Goal: Task Accomplishment & Management: Manage account settings

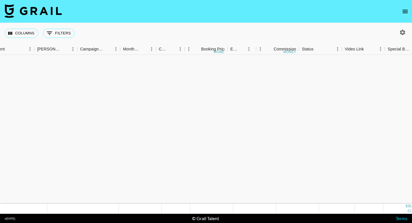
scroll to position [306, 199]
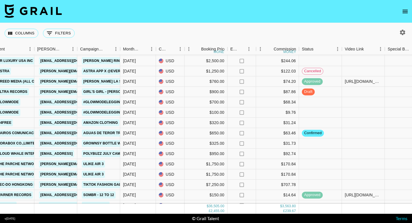
click at [405, 9] on icon "open drawer" at bounding box center [405, 11] width 7 height 7
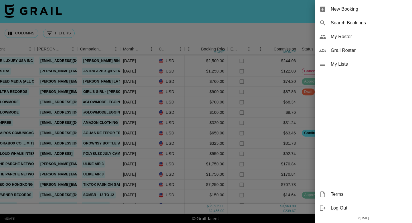
click at [340, 38] on span "My Roster" at bounding box center [369, 36] width 77 height 7
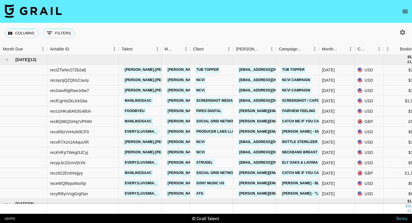
click at [401, 35] on icon "button" at bounding box center [402, 32] width 7 height 7
select select "[DATE]"
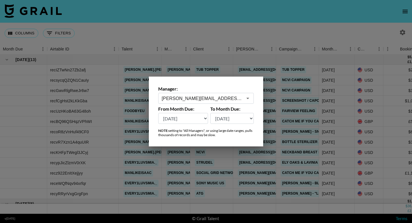
click at [209, 99] on input "[PERSON_NAME][EMAIL_ADDRESS][DOMAIN_NAME]" at bounding box center [202, 98] width 81 height 7
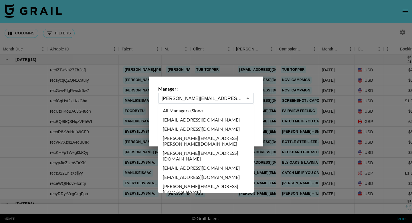
click at [184, 110] on li "All Managers (Slow)" at bounding box center [206, 110] width 96 height 9
type input "All Managers (Slow)"
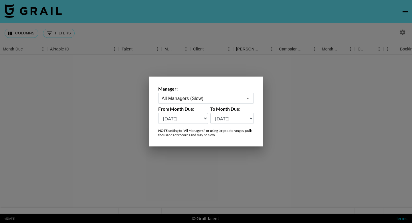
click at [218, 32] on div at bounding box center [206, 111] width 412 height 223
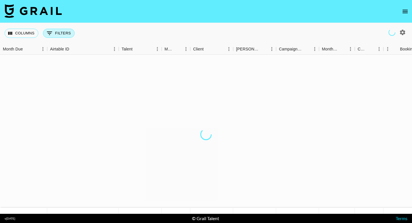
click at [58, 34] on button "0 Filters" at bounding box center [59, 33] width 32 height 9
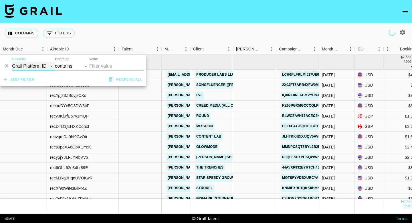
click at [49, 67] on select "Grail Platform ID Airtable ID Talent Manager Client [PERSON_NAME] Campaign (Typ…" at bounding box center [33, 66] width 43 height 9
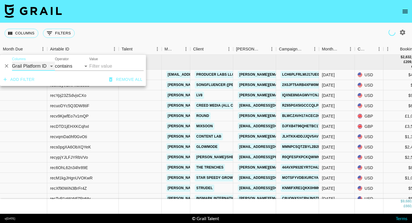
select select "clientId"
select select "is"
click at [102, 68] on input "Value" at bounding box center [127, 66] width 77 height 9
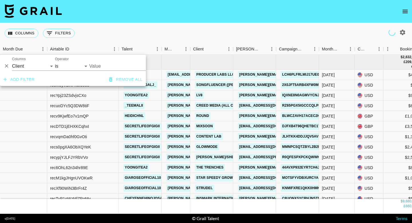
click at [102, 68] on input "Value" at bounding box center [127, 66] width 77 height 9
click at [102, 66] on input "Value" at bounding box center [127, 66] width 77 height 9
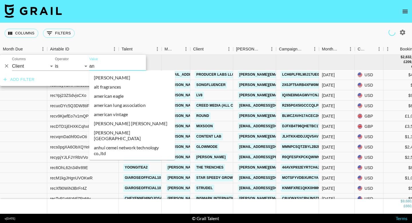
type input "[PERSON_NAME]"
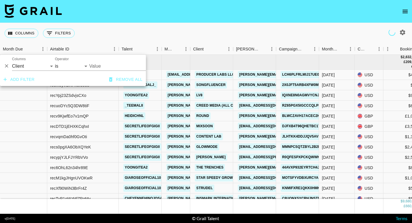
click at [102, 66] on input "Value" at bounding box center [127, 66] width 77 height 9
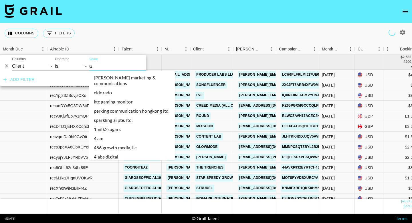
type input "a"
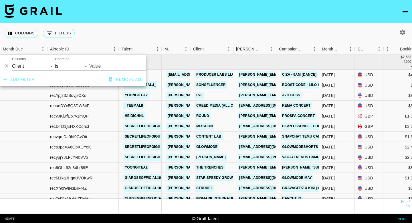
click at [100, 73] on div "Add filter Remove all" at bounding box center [73, 79] width 146 height 13
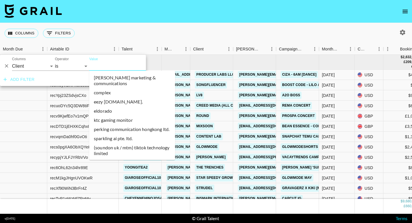
click at [100, 66] on input "Value" at bounding box center [127, 66] width 77 height 9
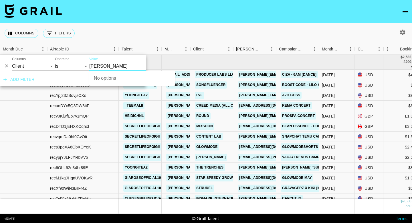
type input "[PERSON_NAME]"
click at [43, 66] on select "Grail Platform ID Airtable ID Talent Manager Client [PERSON_NAME] Campaign (Typ…" at bounding box center [33, 66] width 43 height 9
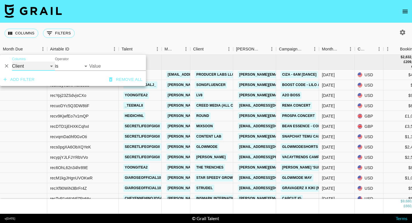
select select "bookerId"
click at [114, 66] on input "Value" at bounding box center [127, 66] width 77 height 9
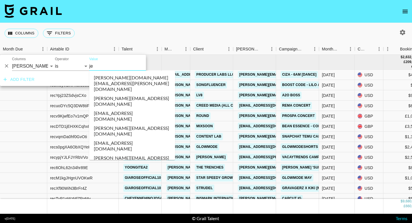
type input "j"
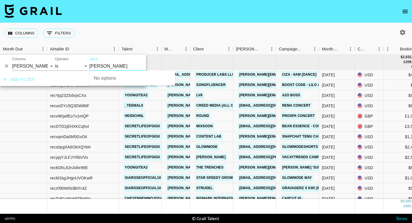
type input "[PERSON_NAME]"
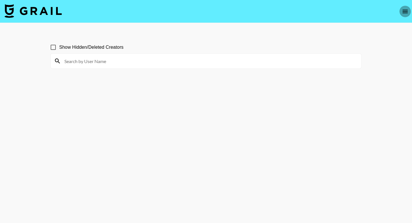
click at [406, 10] on icon "open drawer" at bounding box center [405, 11] width 7 height 7
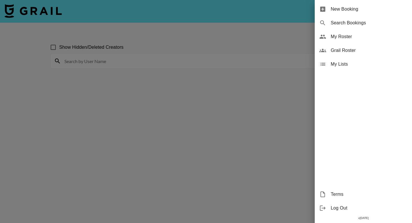
click at [350, 36] on span "My Roster" at bounding box center [369, 36] width 77 height 7
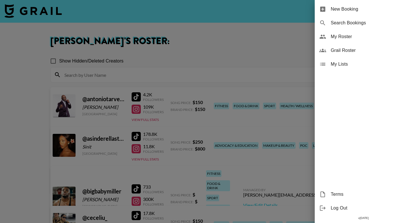
click at [139, 137] on div at bounding box center [206, 111] width 412 height 223
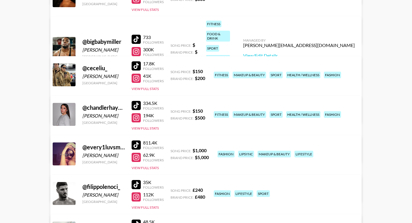
scroll to position [157, 0]
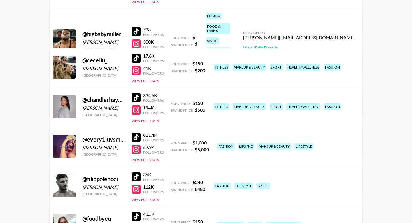
click at [172, 181] on link "View/Edit Details" at bounding box center [117, 184] width 112 height 6
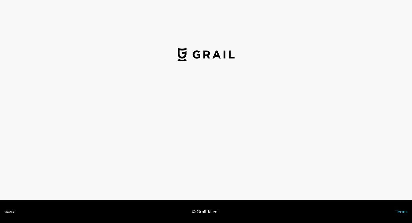
select select "USD"
